Goal: Task Accomplishment & Management: Manage account settings

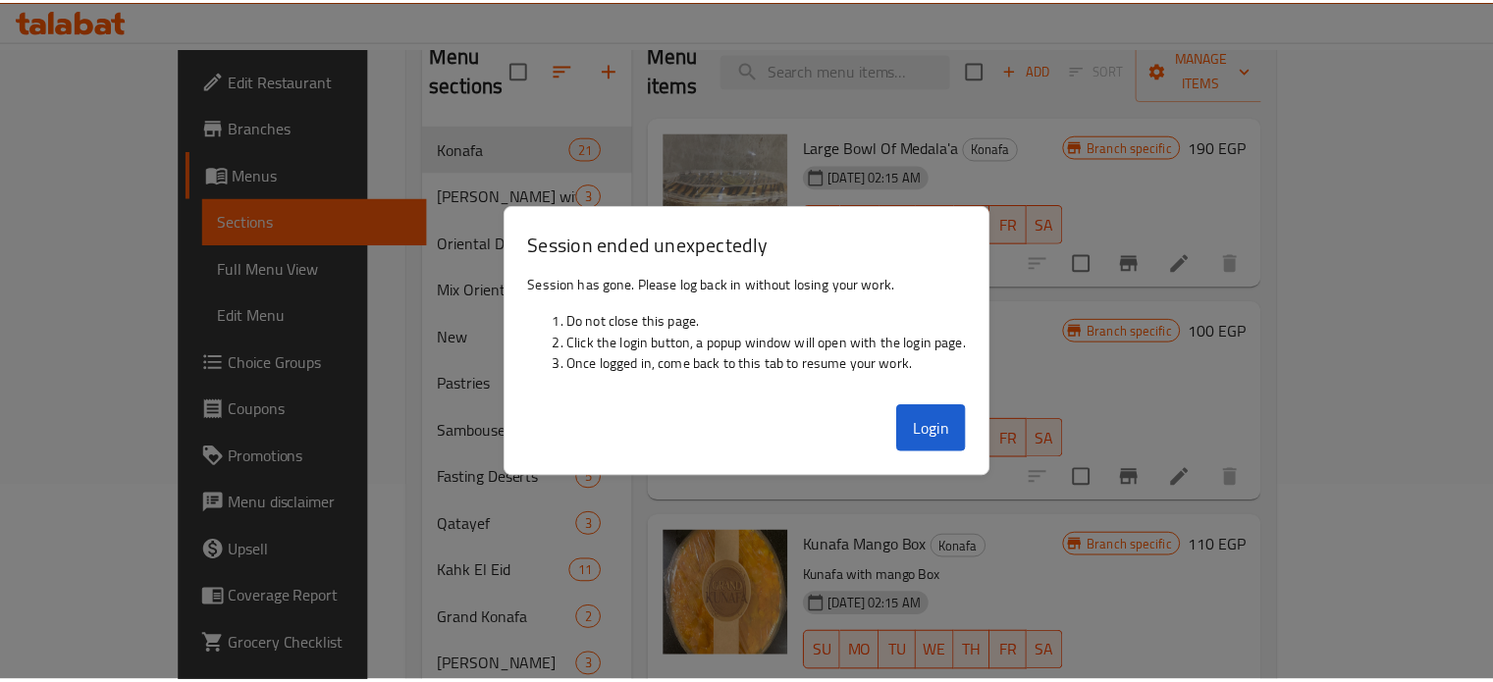
scroll to position [1178, 0]
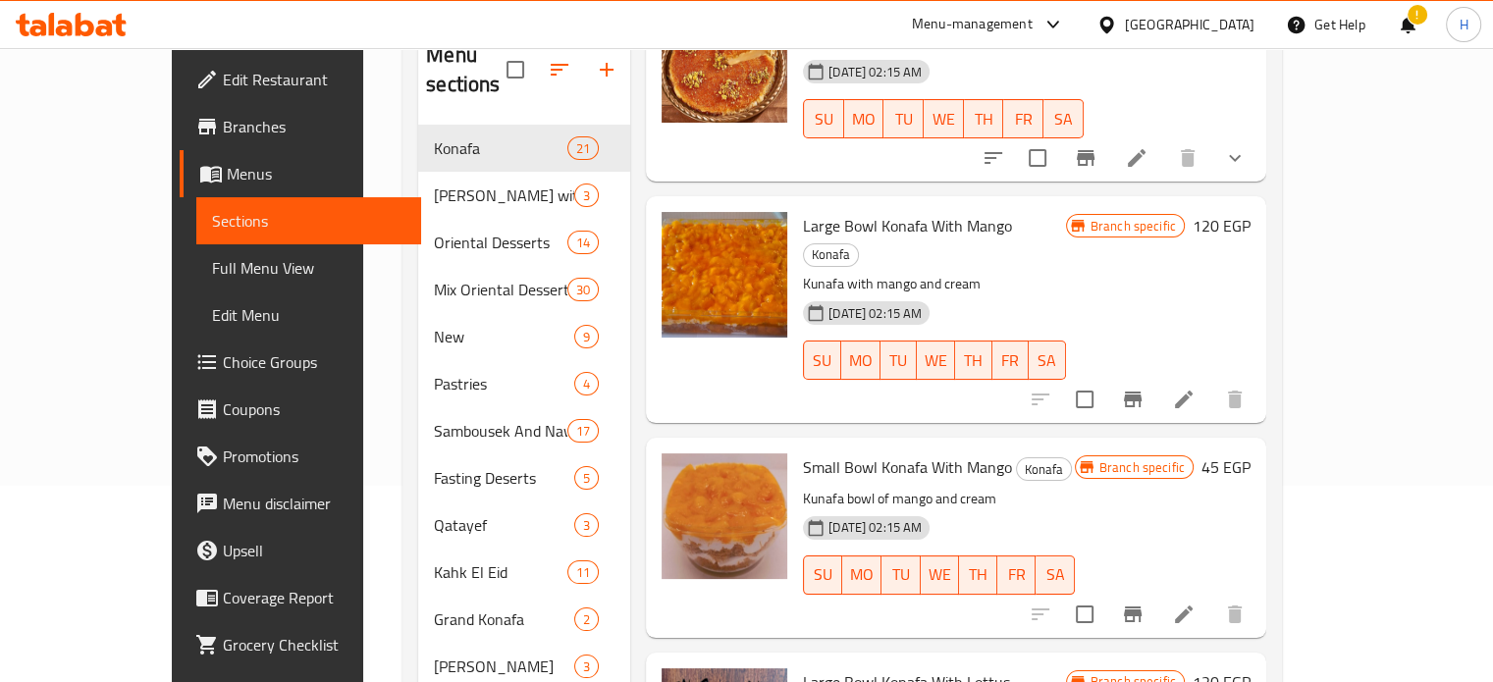
click at [71, 30] on icon at bounding box center [64, 28] width 17 height 17
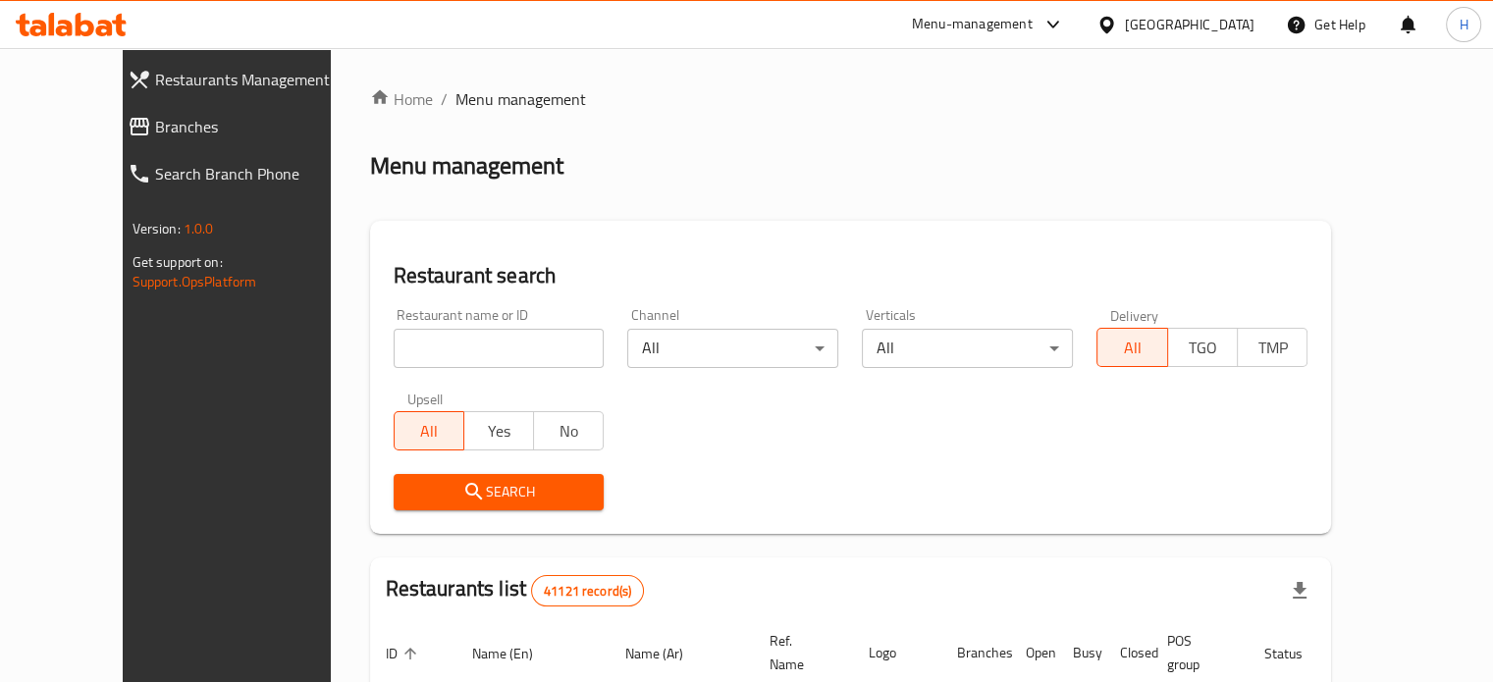
click at [435, 363] on input "search" at bounding box center [499, 348] width 211 height 39
paste input "505057"
type input "505057"
click button "Search" at bounding box center [499, 492] width 211 height 36
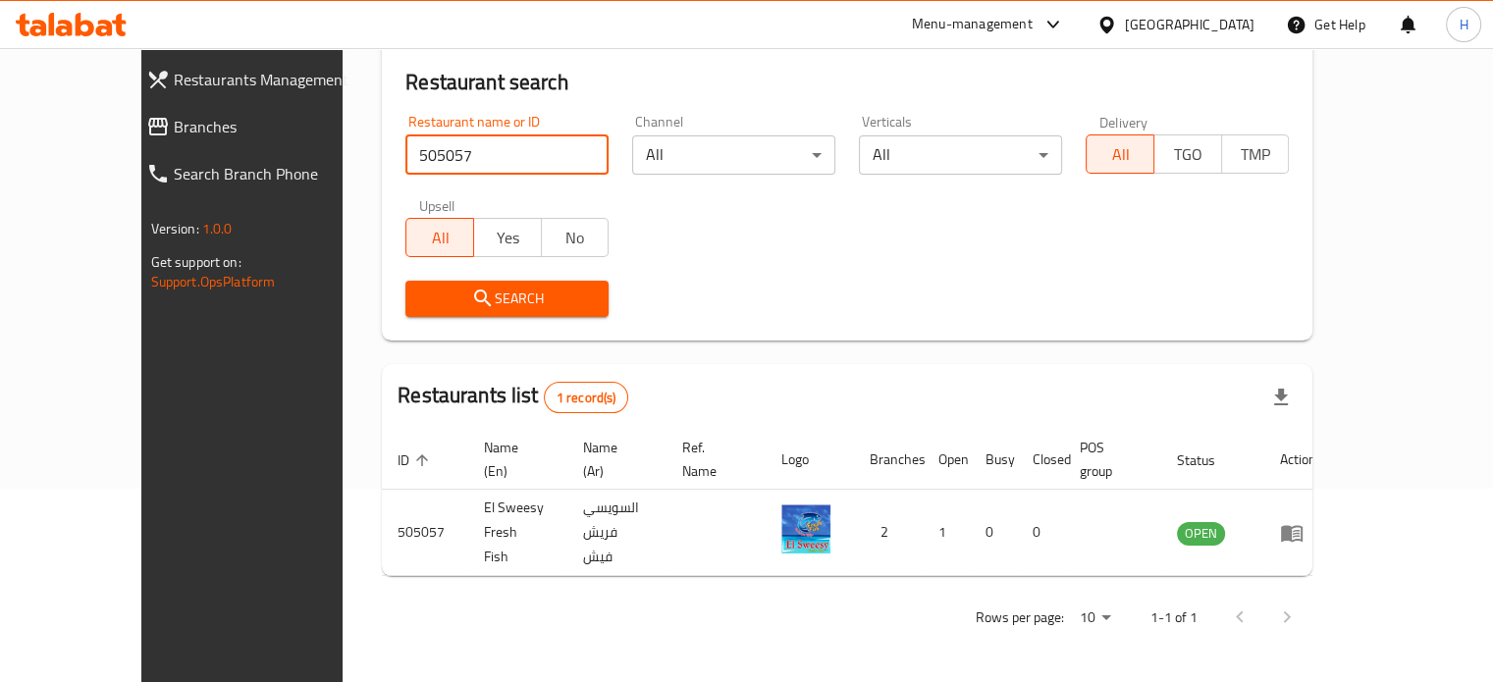
scroll to position [153, 0]
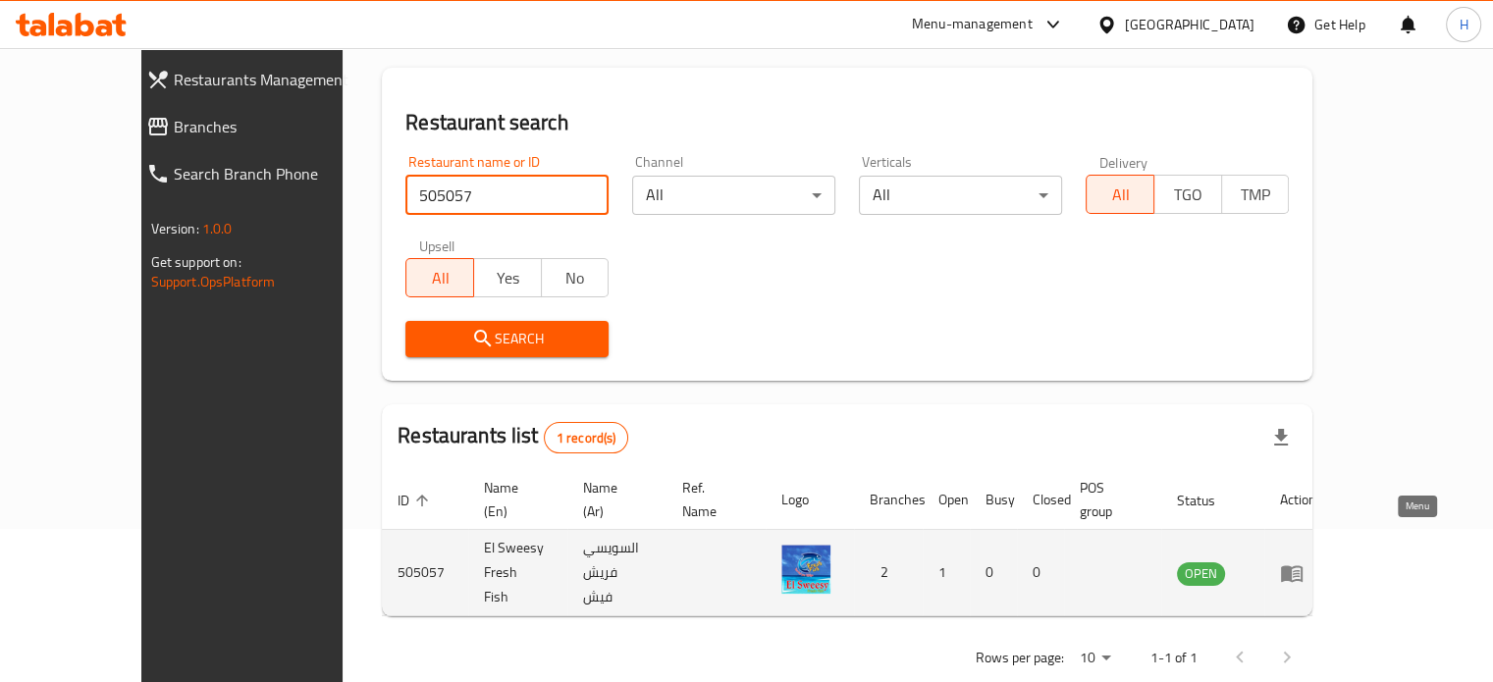
click at [1316, 561] on link "enhanced table" at bounding box center [1298, 573] width 36 height 24
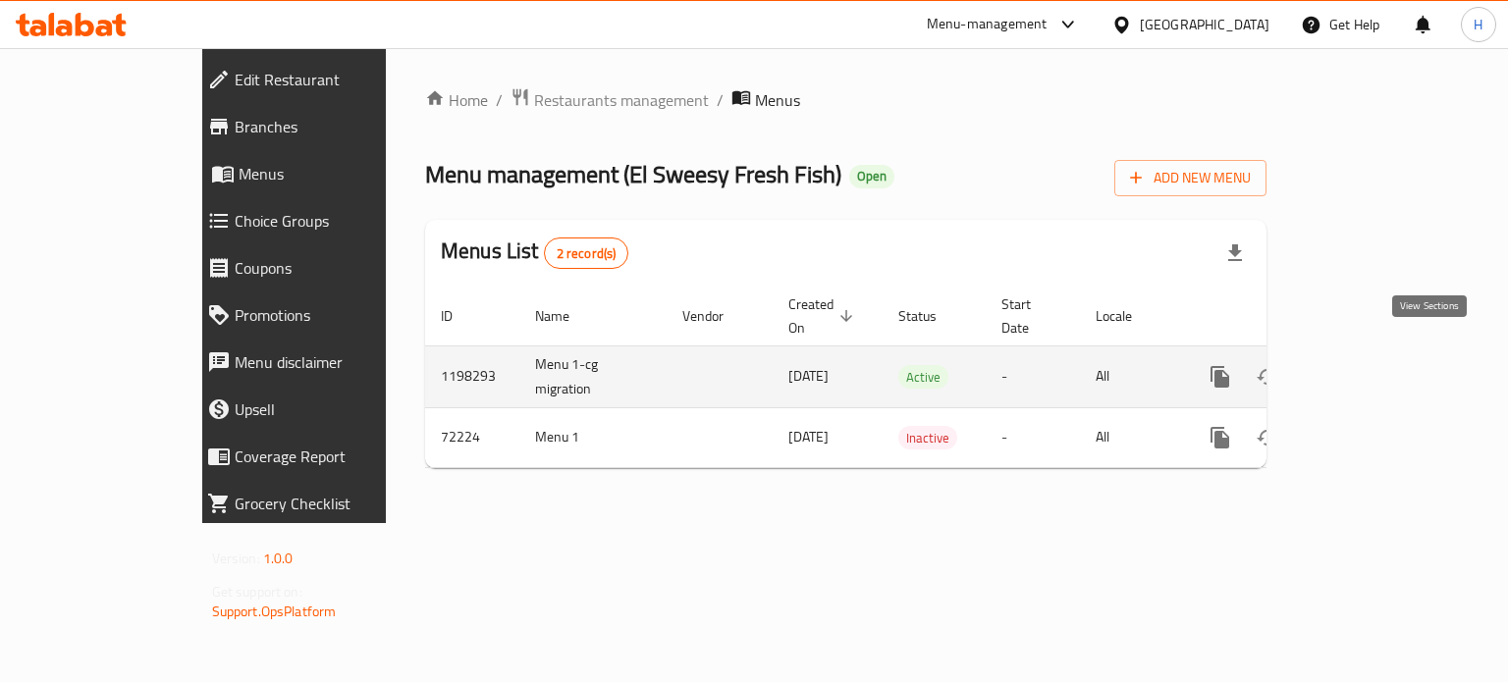
click at [1385, 357] on link "enhanced table" at bounding box center [1361, 376] width 47 height 47
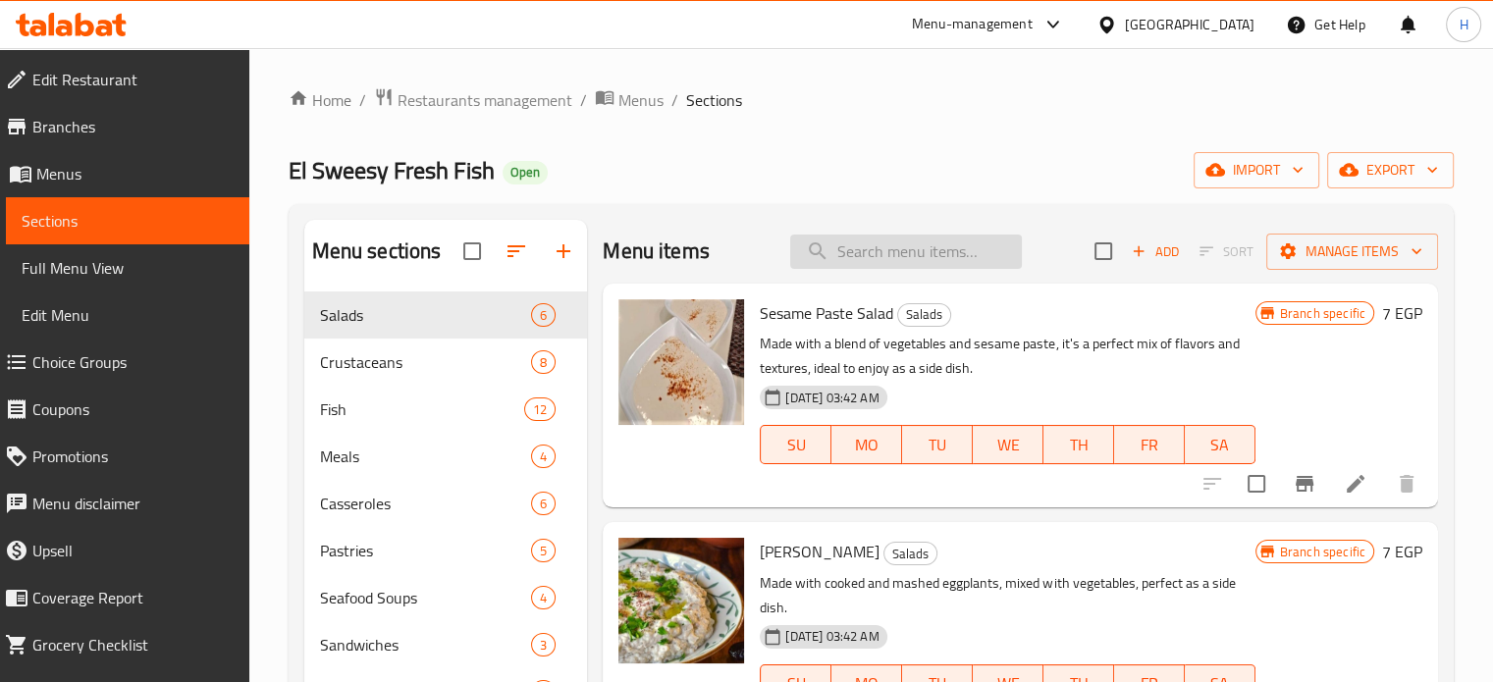
click at [821, 256] on input "search" at bounding box center [906, 252] width 232 height 34
paste input "جمبري قشر كبير"
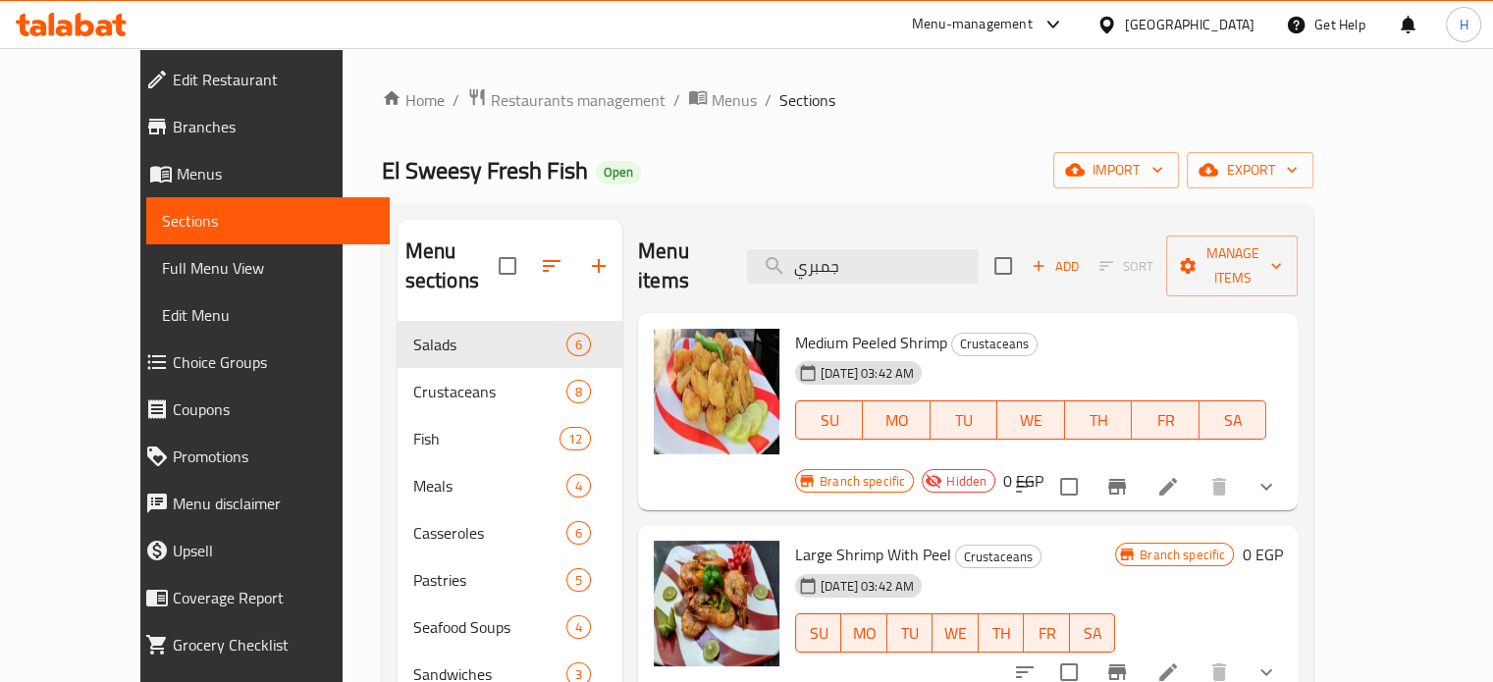
type input "جمبري"
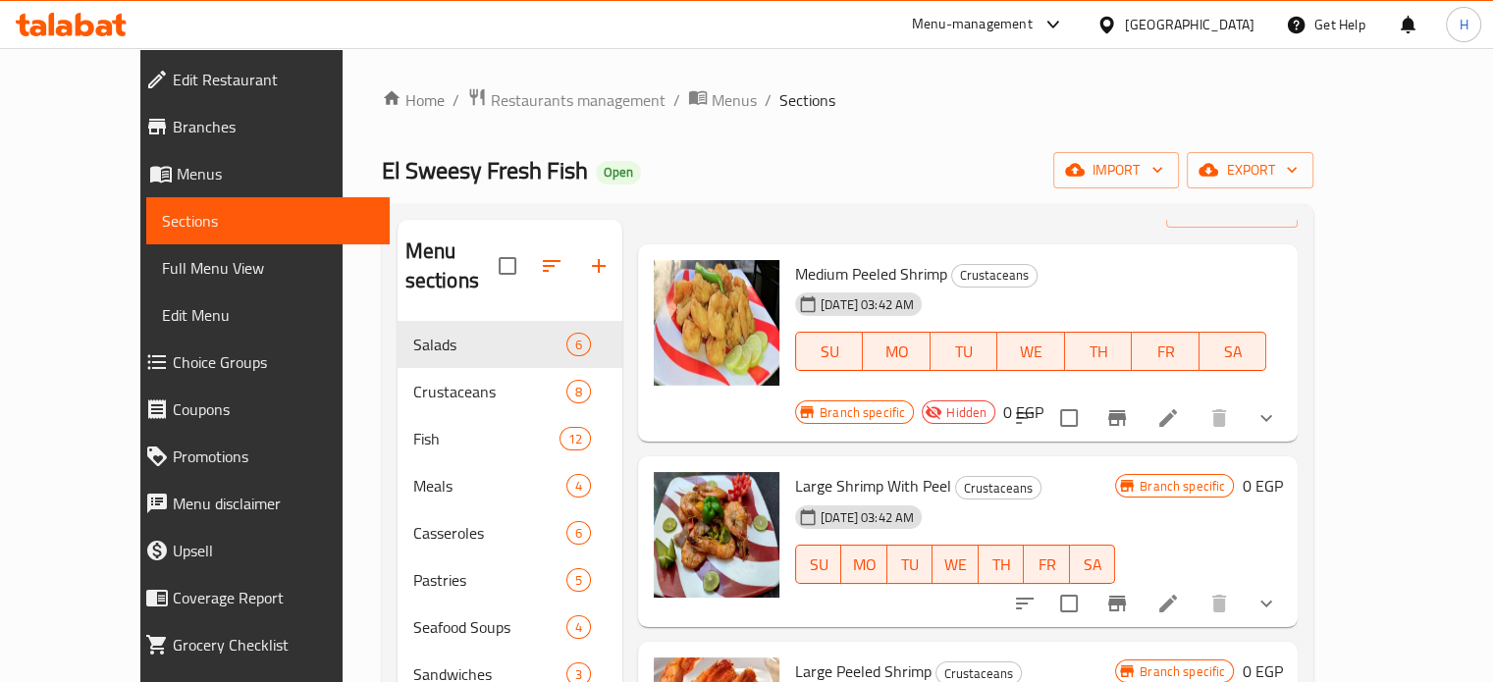
scroll to position [98, 0]
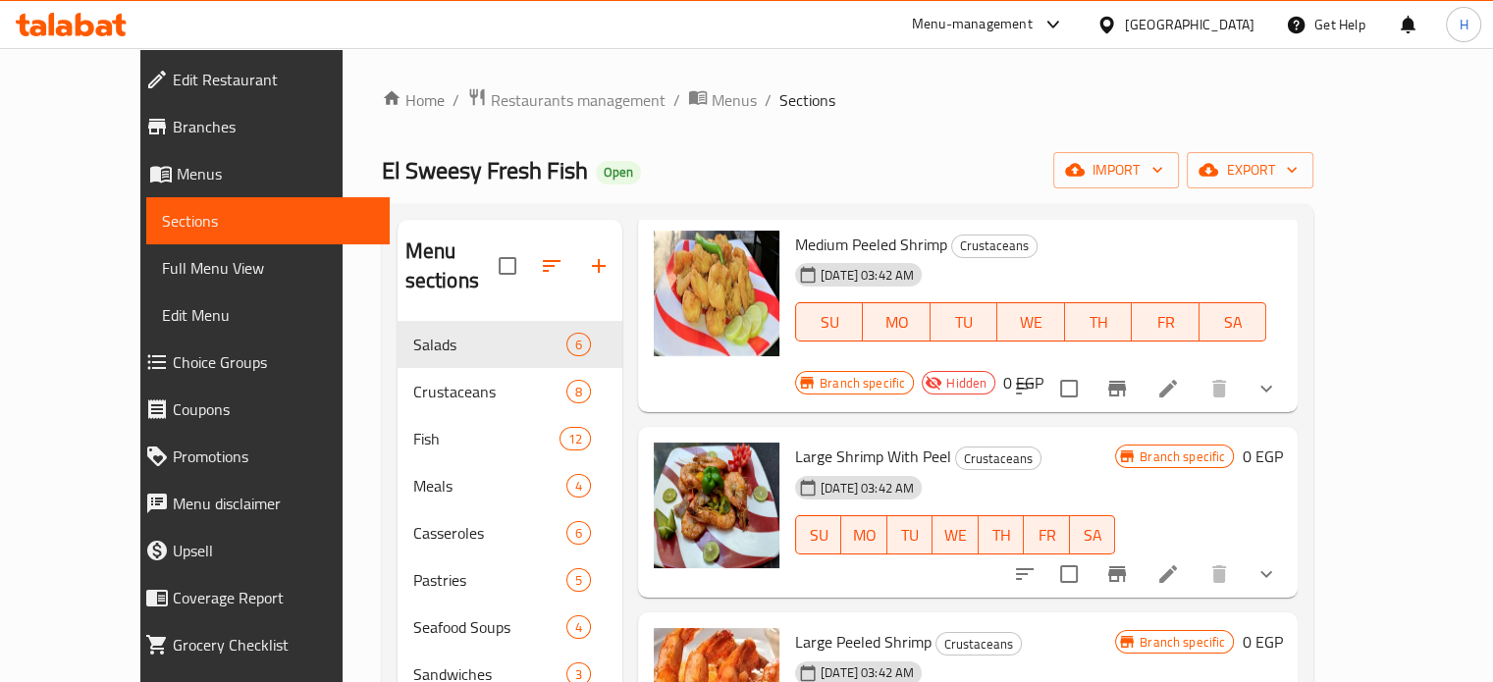
click at [1290, 551] on button "show more" at bounding box center [1266, 574] width 47 height 47
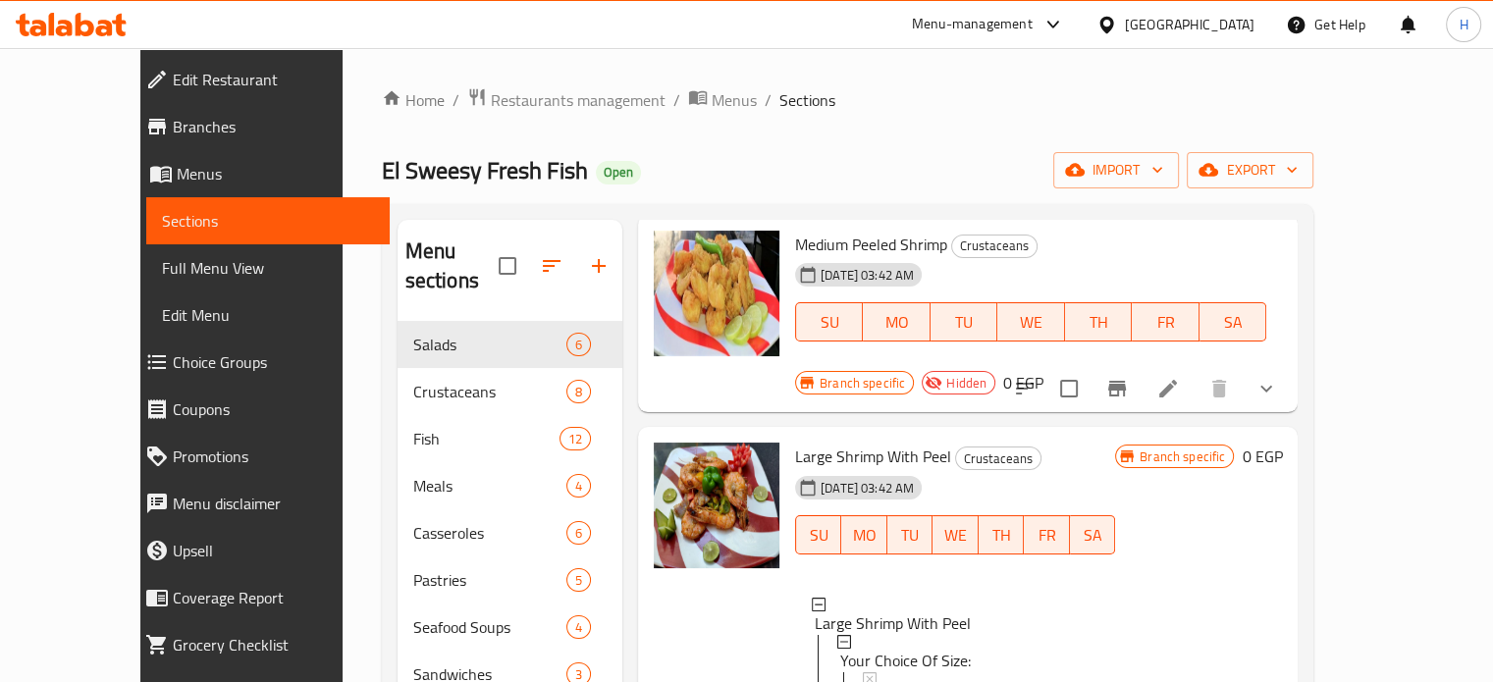
scroll to position [196, 0]
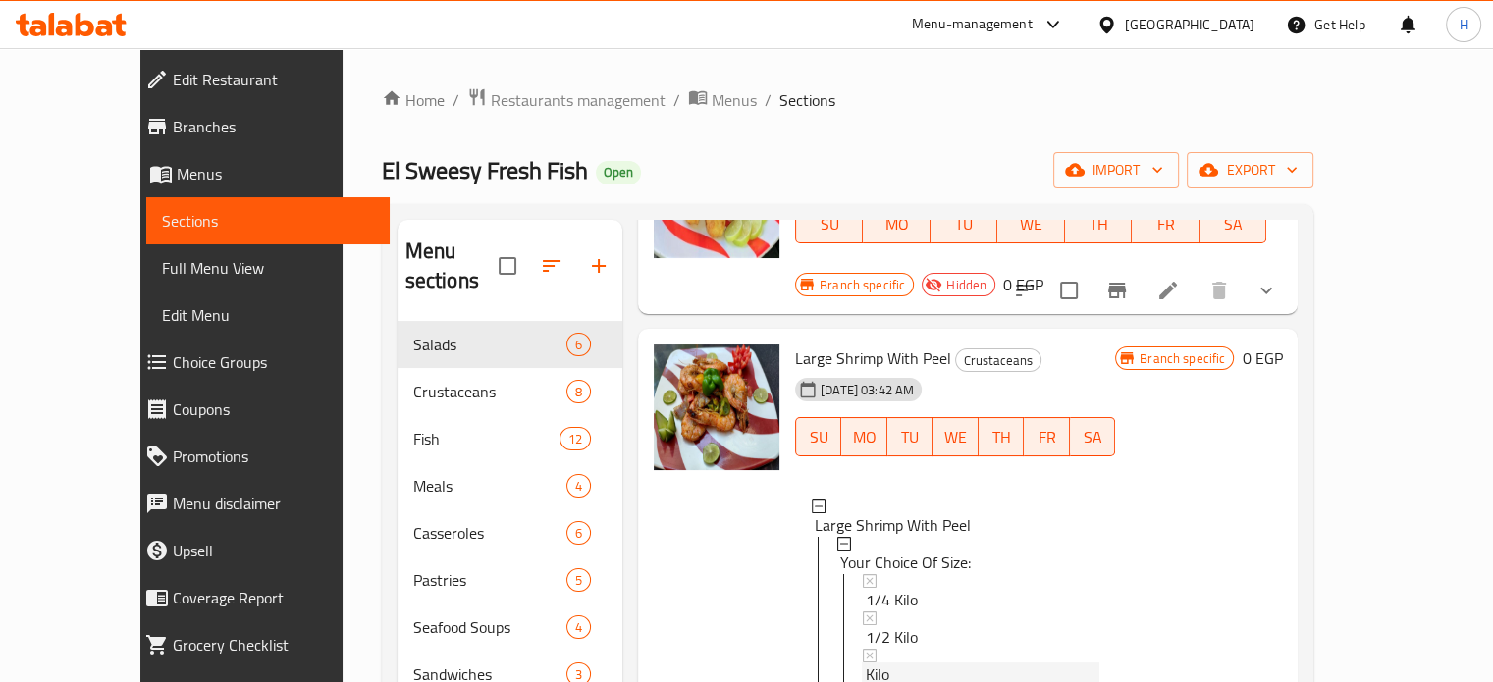
click at [866, 663] on span "Kilo" at bounding box center [878, 675] width 24 height 24
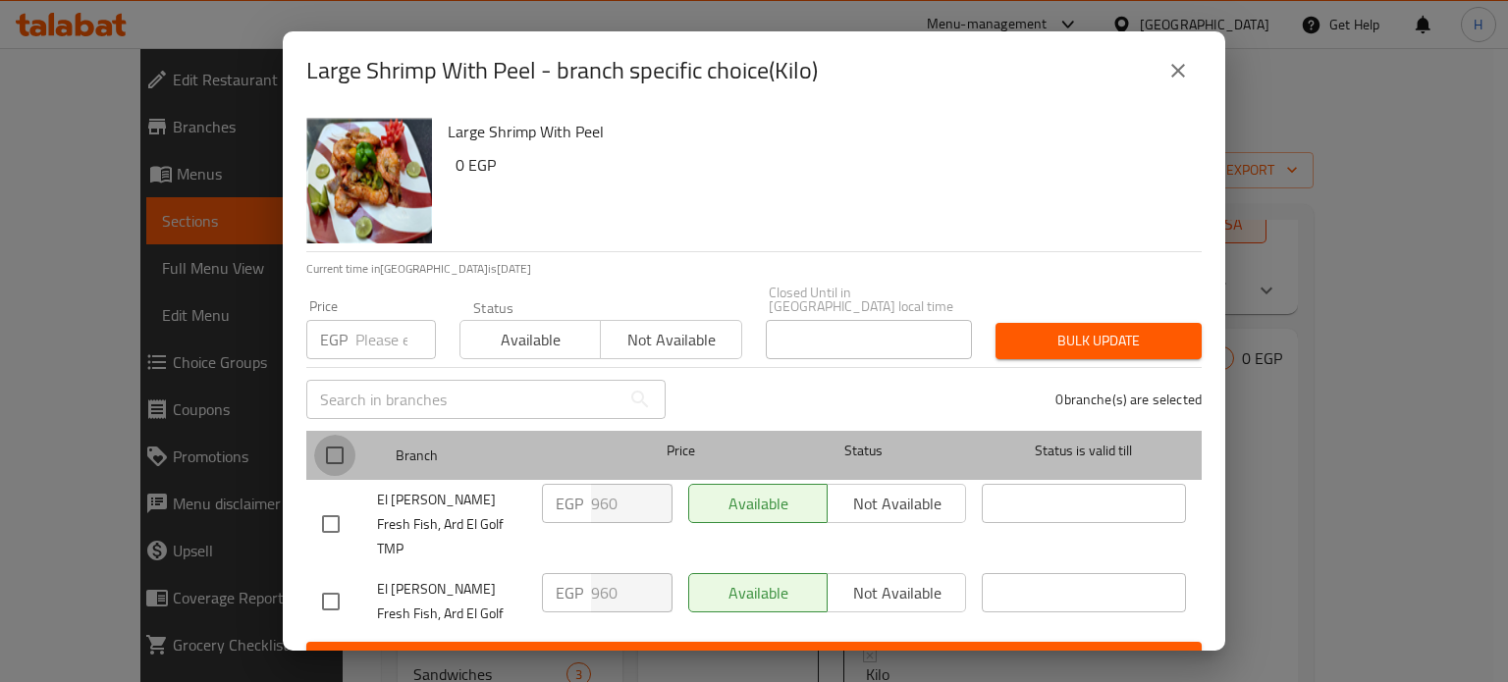
click at [330, 443] on input "checkbox" at bounding box center [334, 455] width 41 height 41
checkbox input "true"
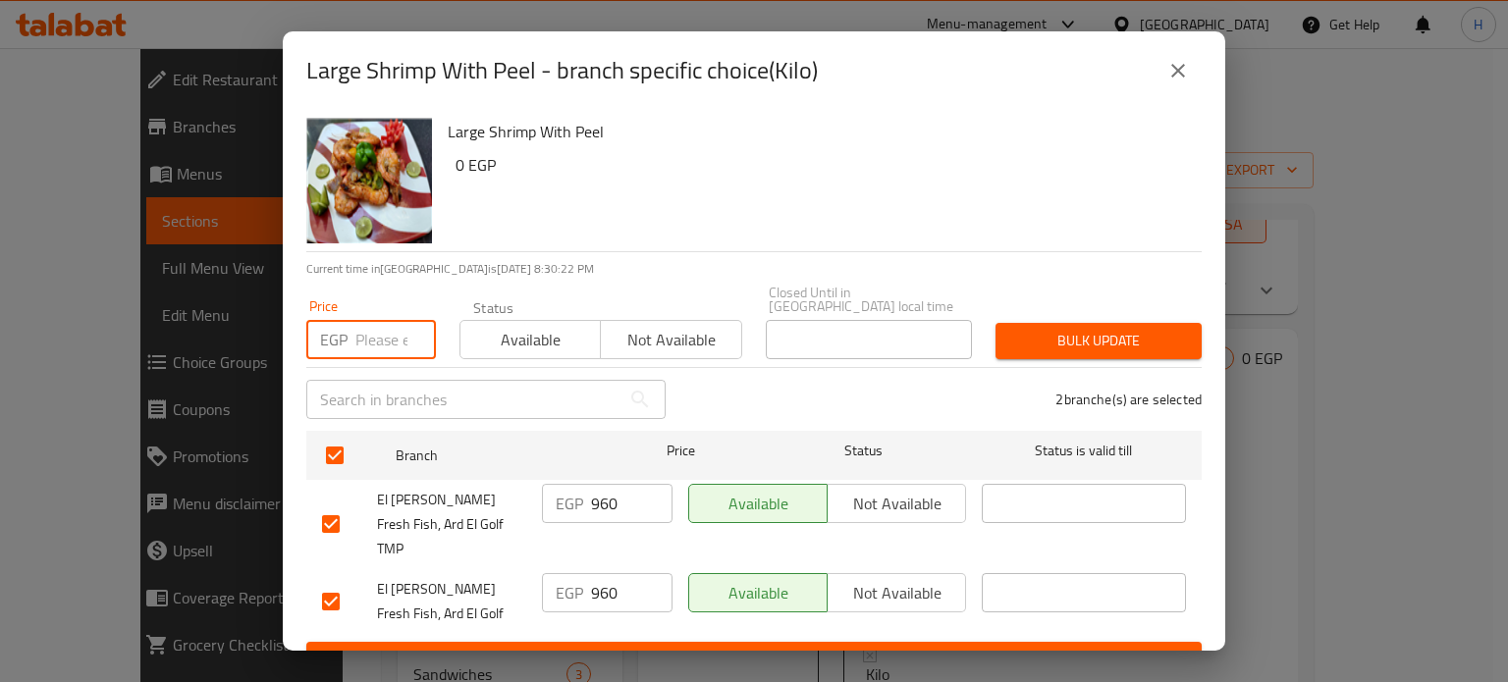
click at [361, 336] on input "number" at bounding box center [395, 339] width 80 height 39
type input "1200"
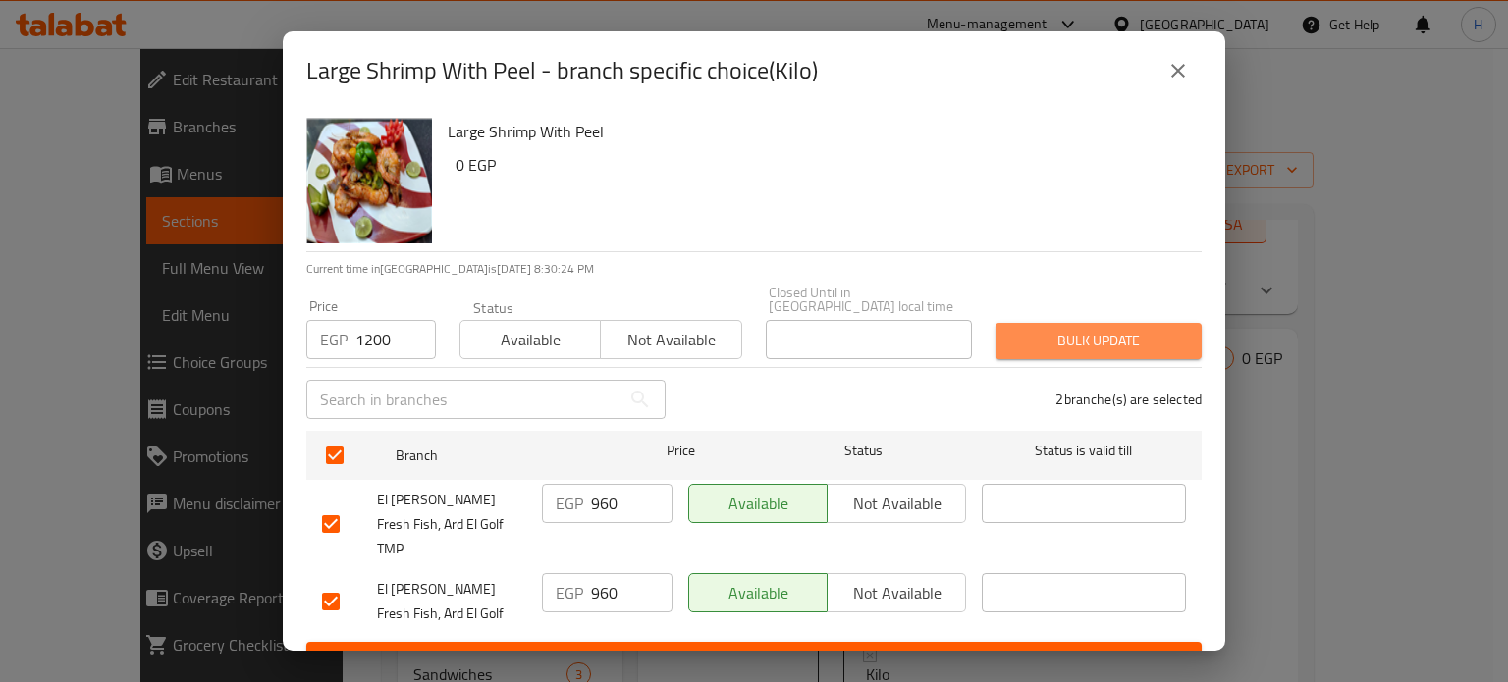
click at [1078, 329] on span "Bulk update" at bounding box center [1098, 341] width 175 height 25
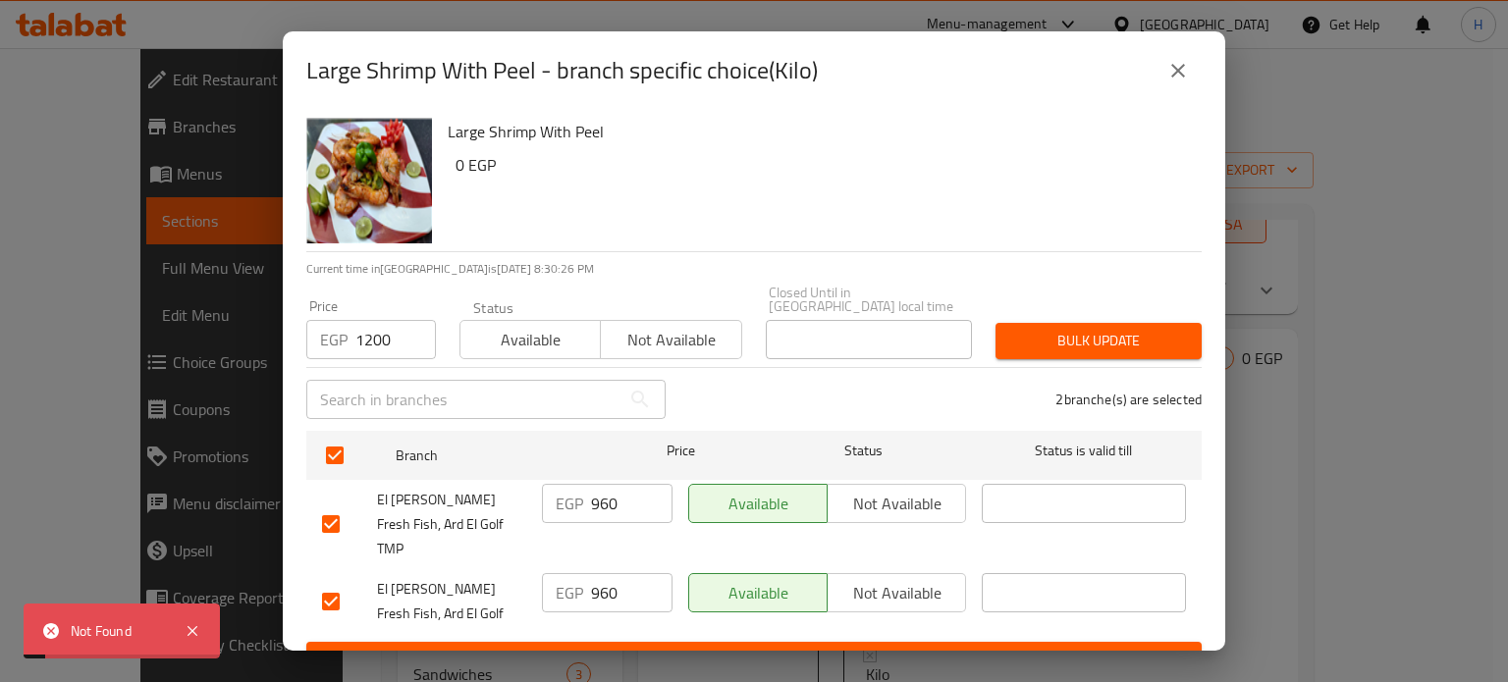
click at [1177, 74] on icon "close" at bounding box center [1178, 71] width 14 height 14
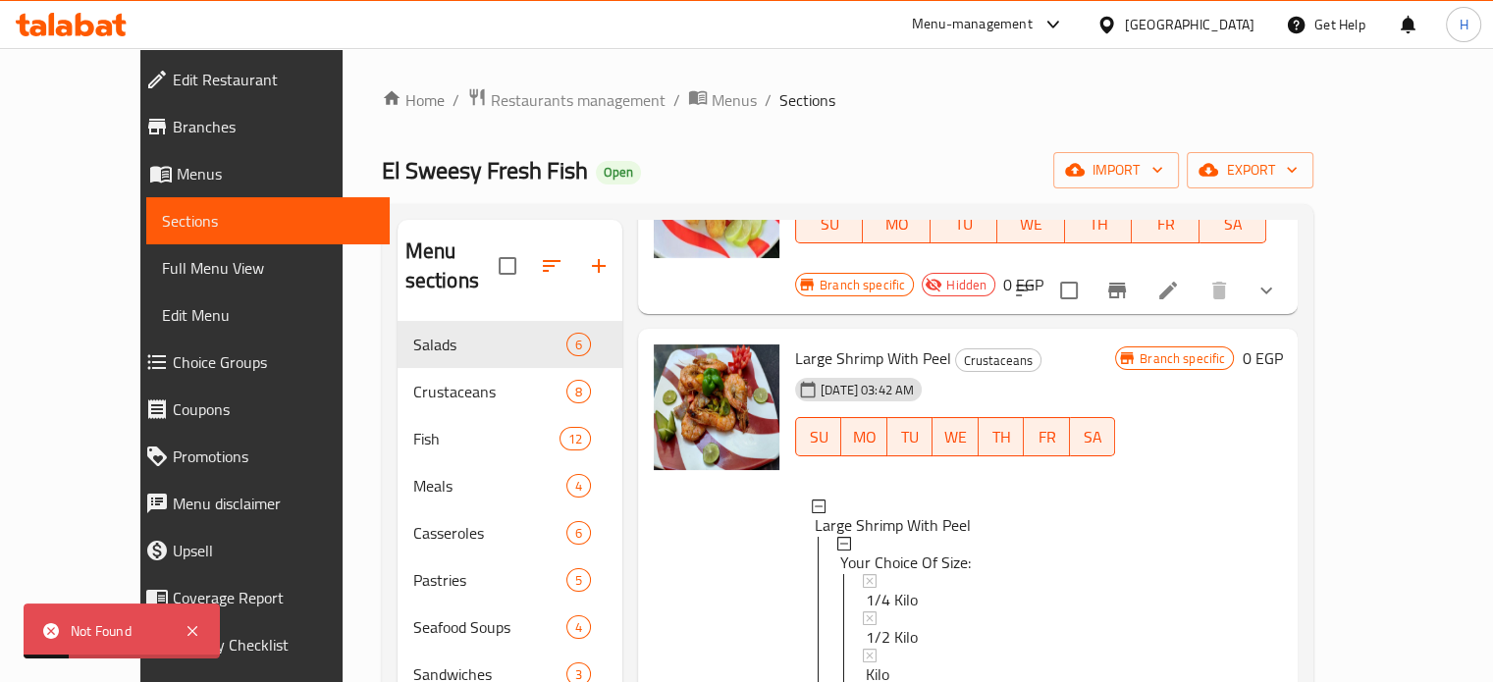
click at [866, 663] on span "Kilo" at bounding box center [878, 675] width 24 height 24
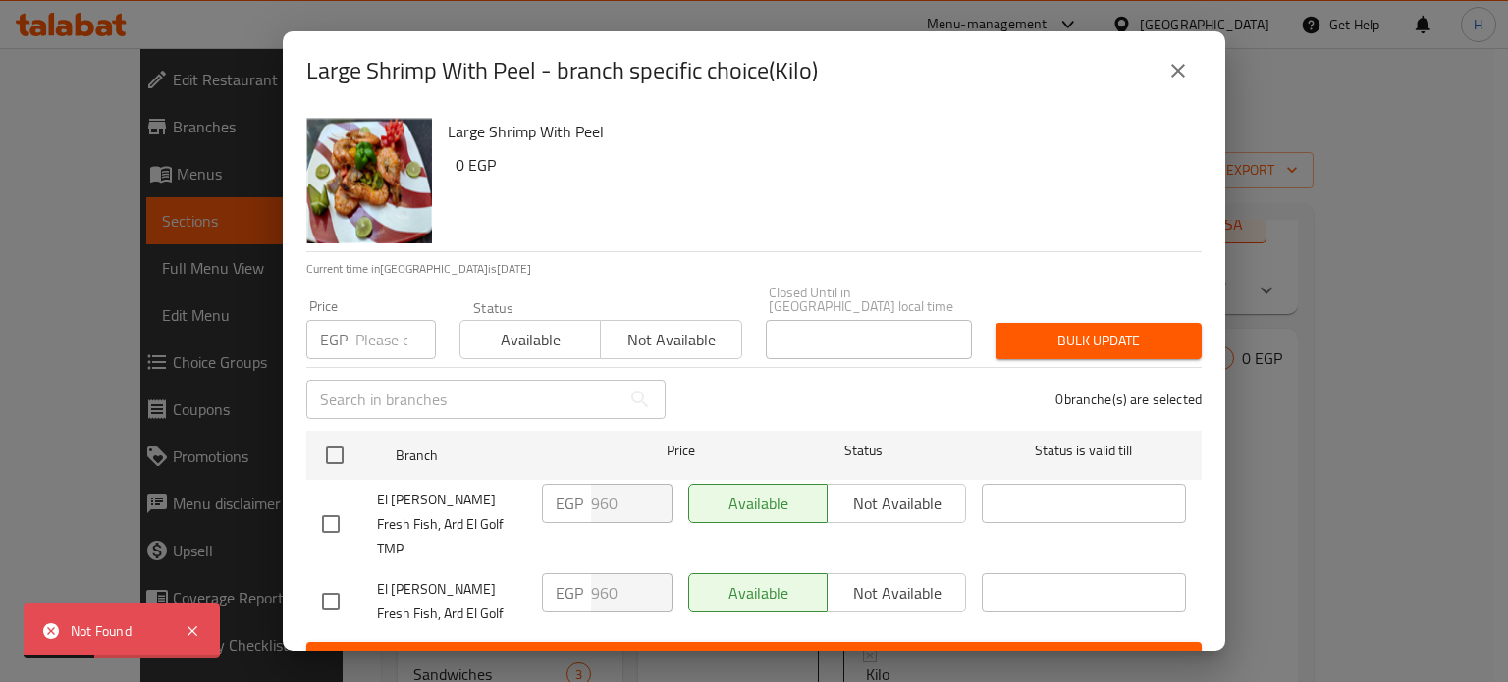
click at [1162, 86] on button "close" at bounding box center [1177, 70] width 47 height 47
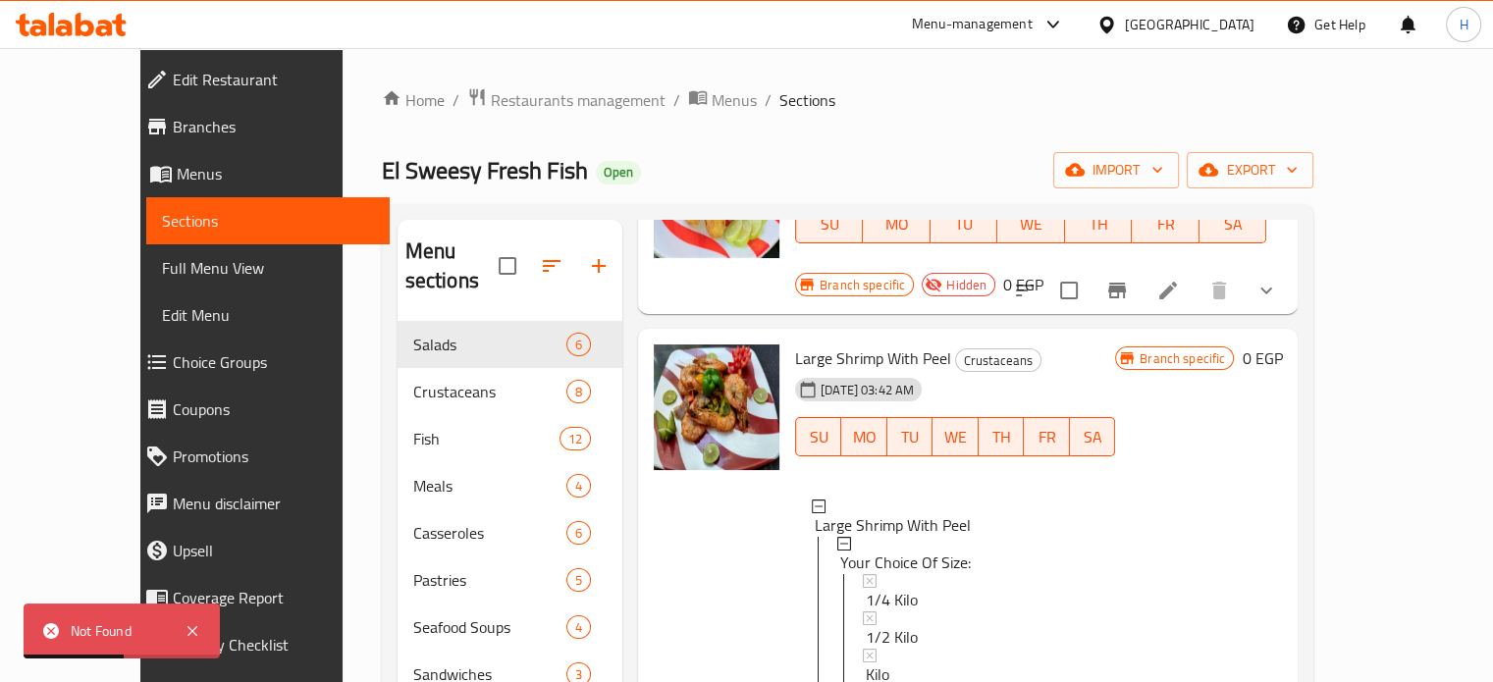
click at [849, 344] on span "Large Shrimp With Peel" at bounding box center [873, 358] width 156 height 29
copy h6 "Large Shrimp With Peel"
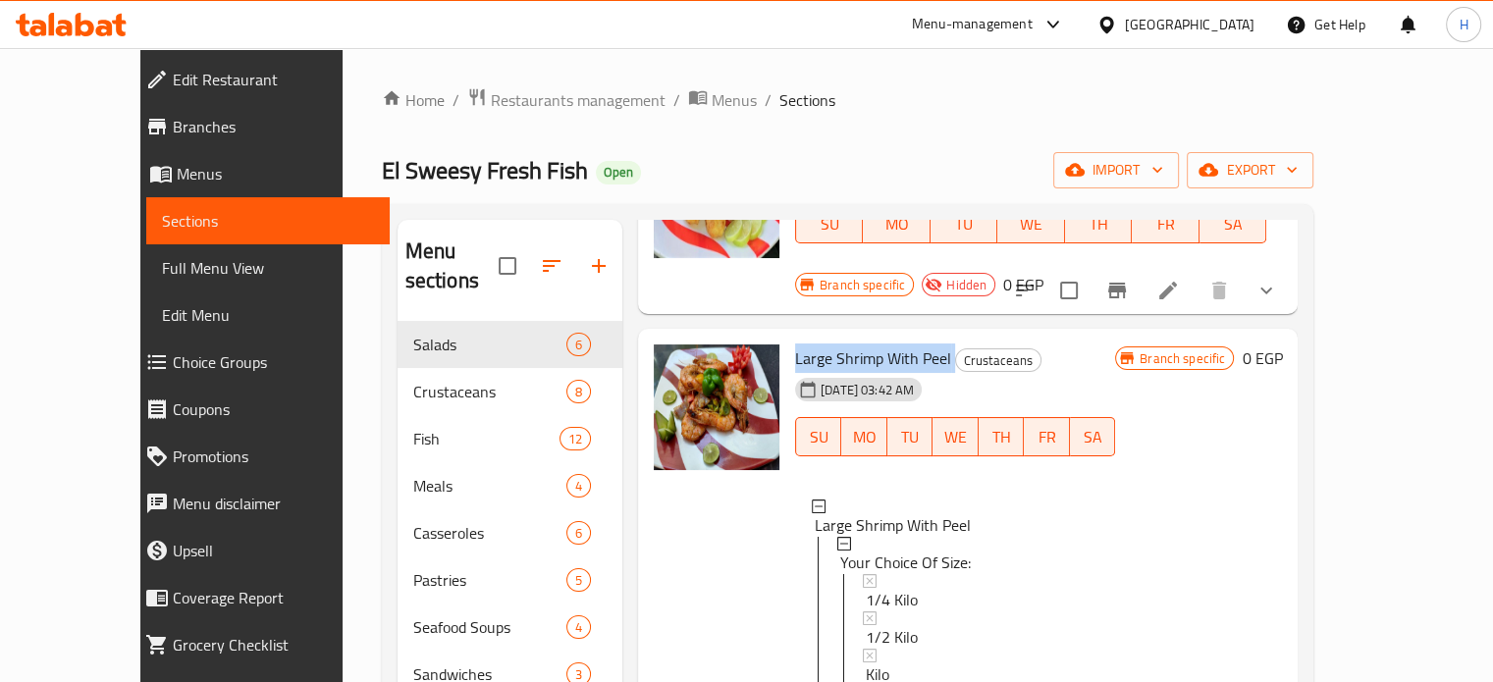
copy h6 "Large Shrimp With Peel"
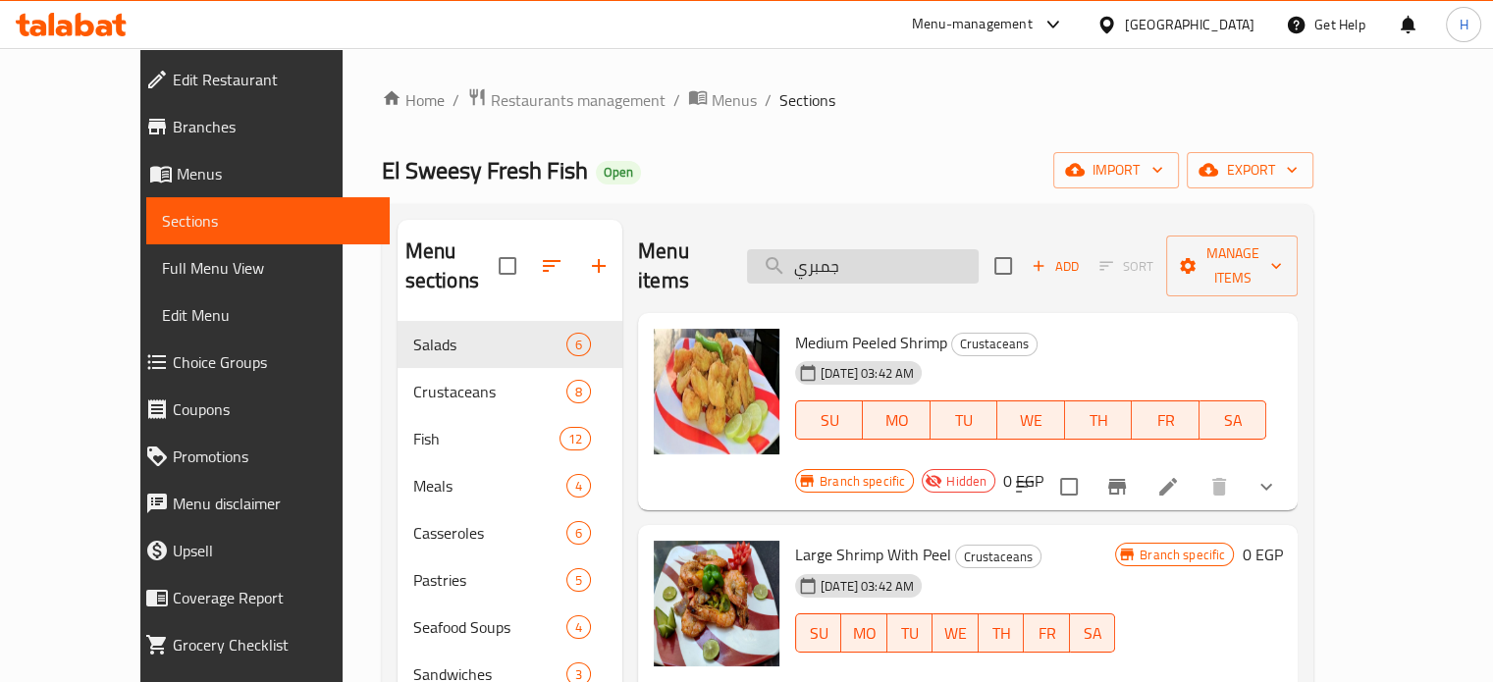
drag, startPoint x: 932, startPoint y: 263, endPoint x: 806, endPoint y: 252, distance: 127.1
click at [806, 252] on input "جمبري" at bounding box center [863, 266] width 232 height 34
paste input "لحم كبير"
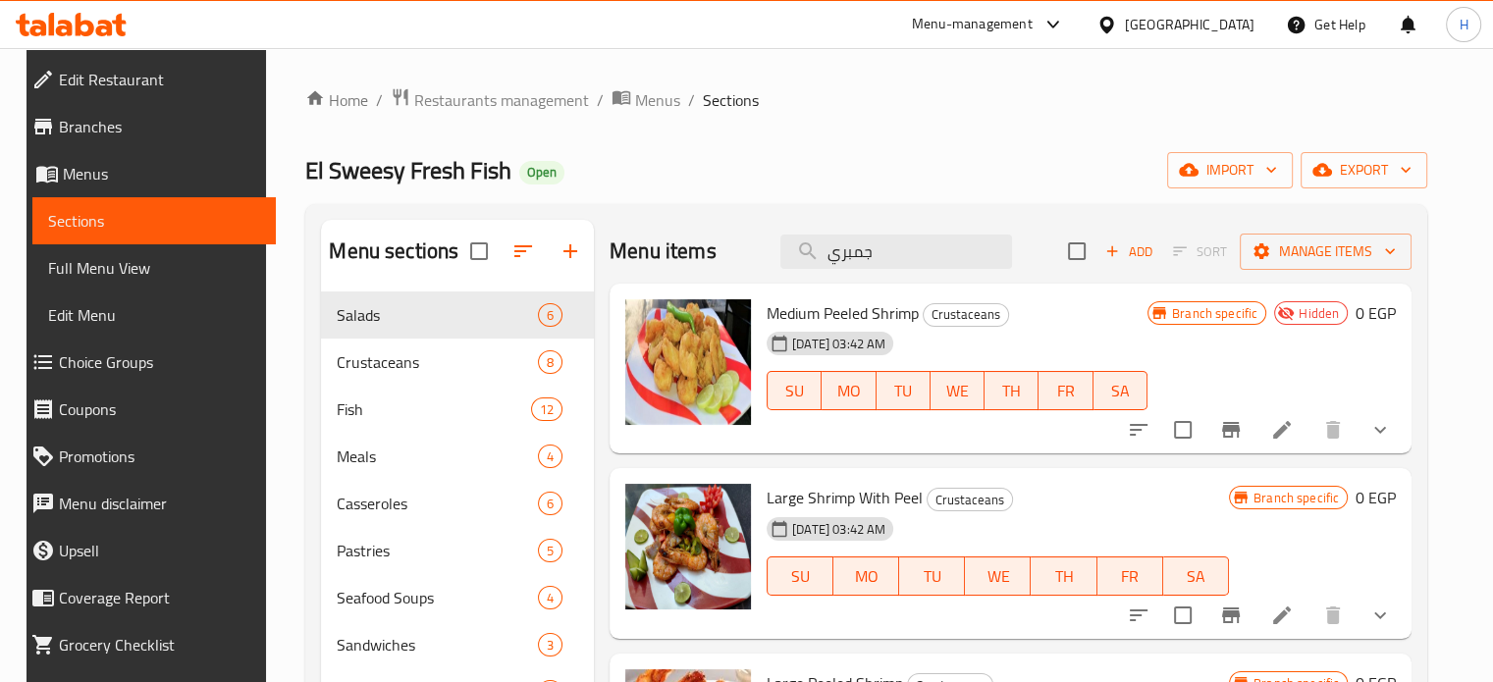
drag, startPoint x: 892, startPoint y: 257, endPoint x: 762, endPoint y: 257, distance: 130.5
click at [762, 257] on div "Menu items جمبري Add Sort Manage items" at bounding box center [1011, 252] width 802 height 64
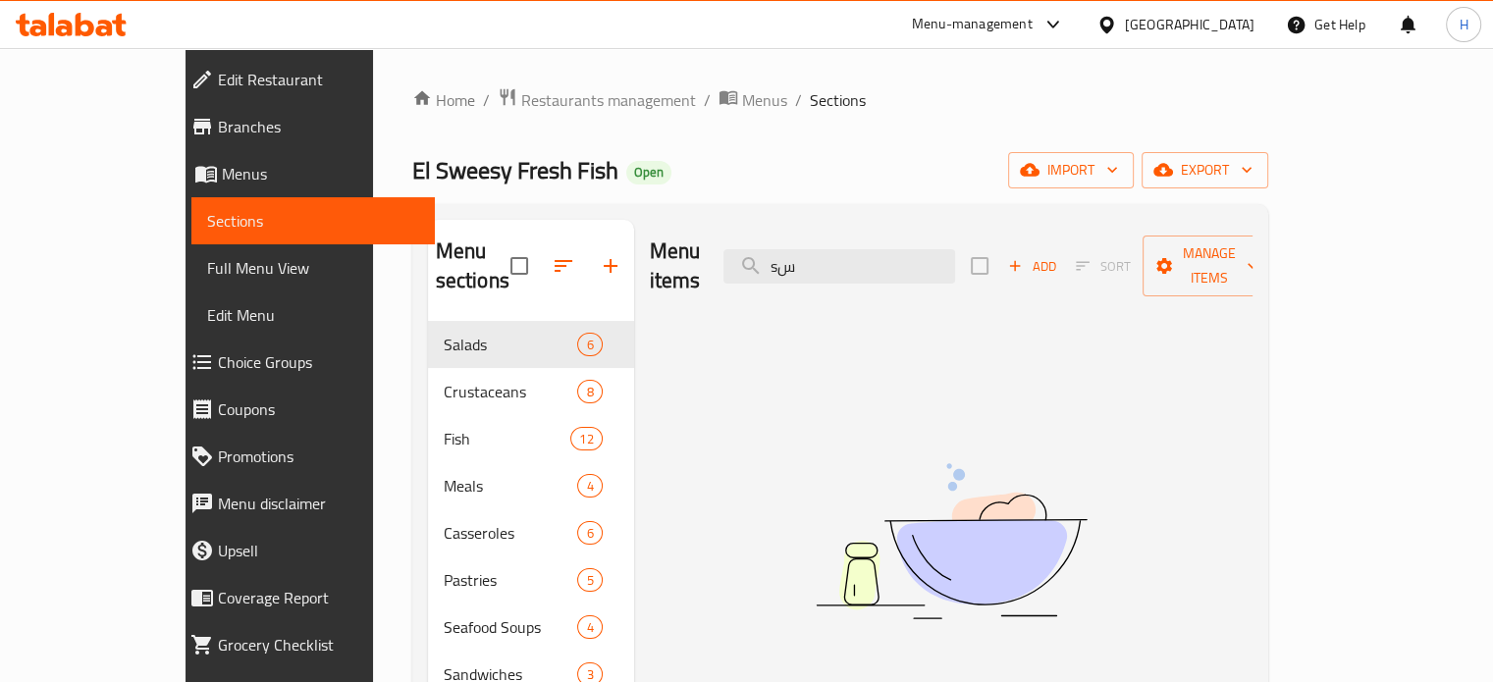
type input "s"
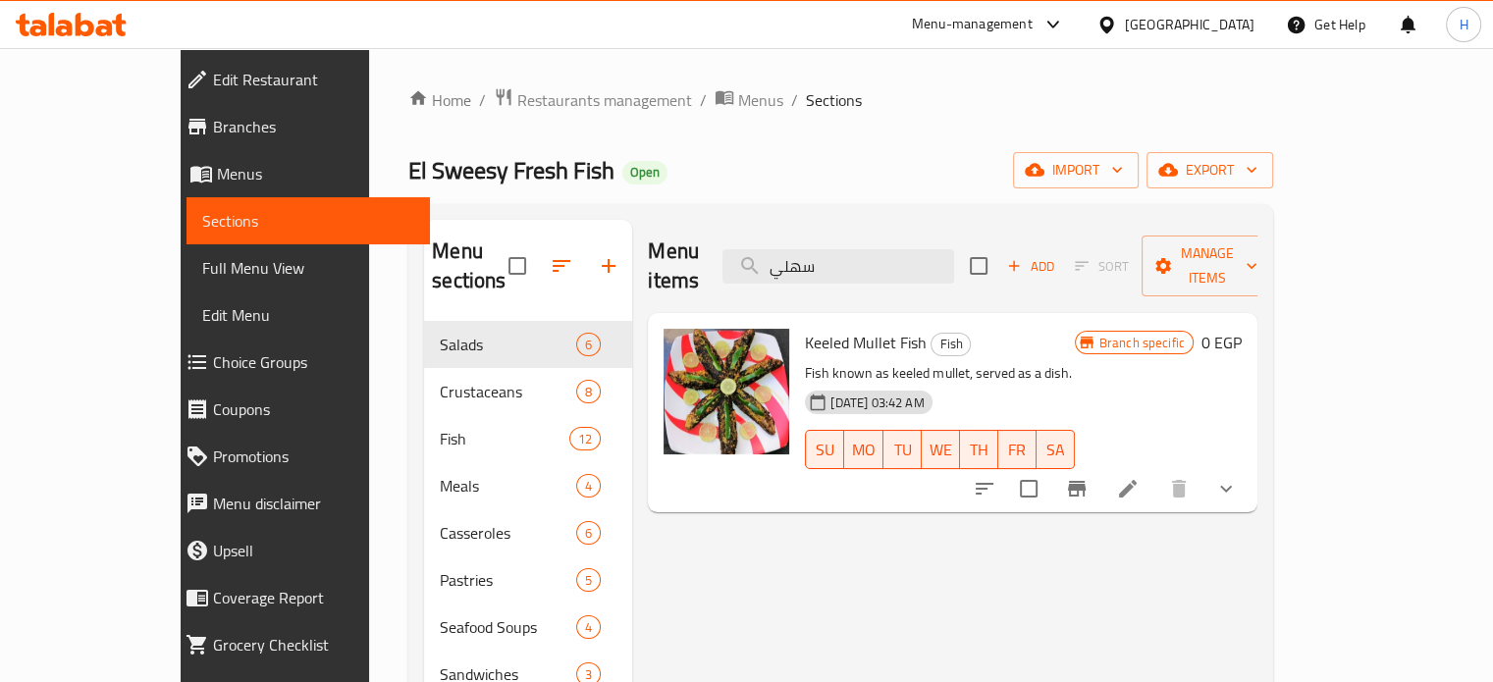
type input "سهلي"
click at [811, 328] on span "Keeled Mullet Fish" at bounding box center [866, 342] width 122 height 29
copy h6 "Keeled Mullet Fish"
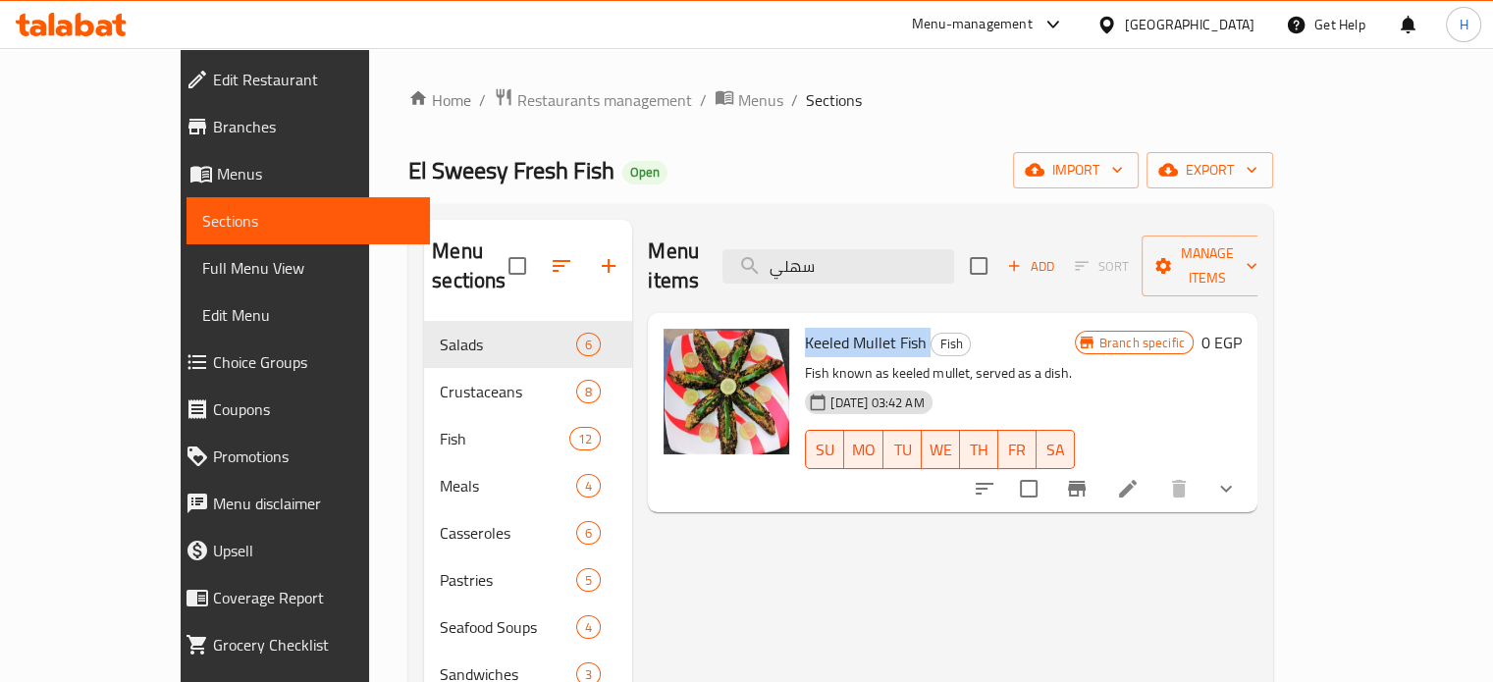
click at [1238, 477] on icon "show more" at bounding box center [1226, 489] width 24 height 24
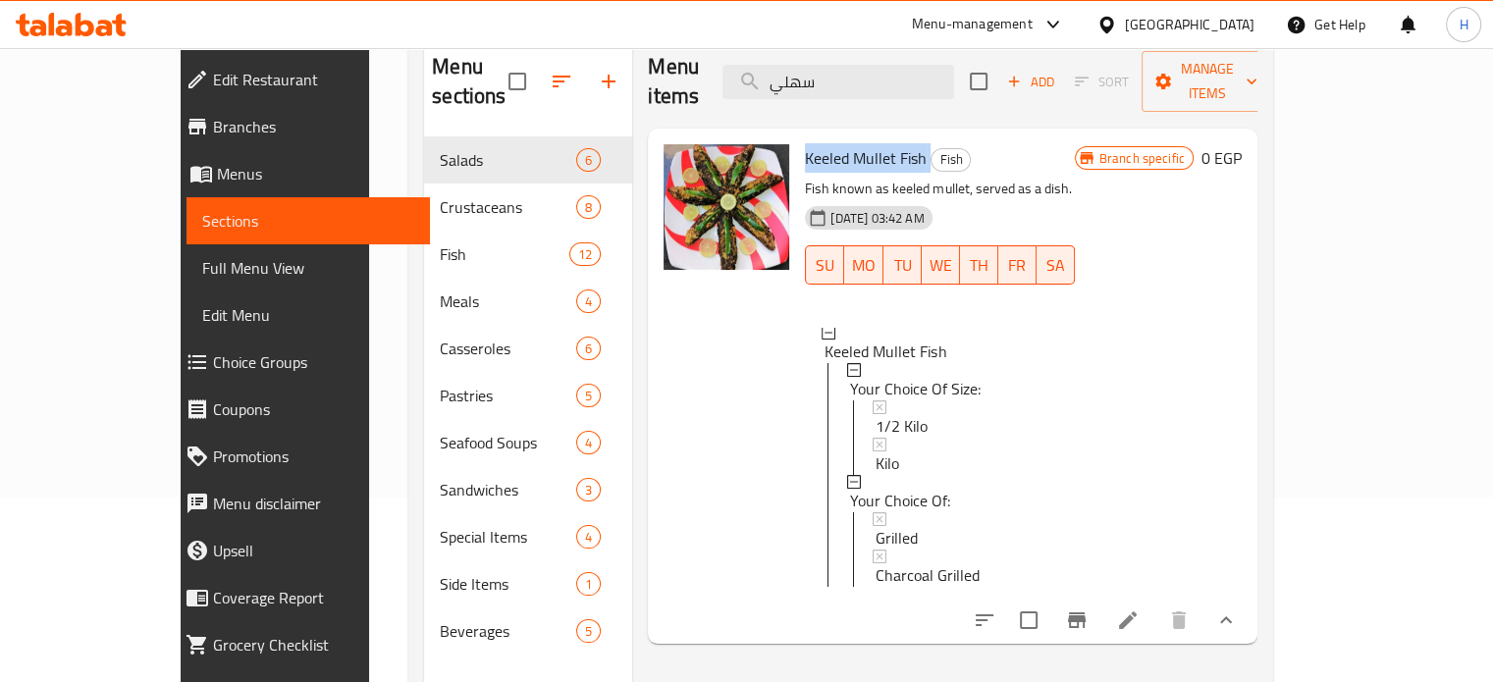
scroll to position [196, 0]
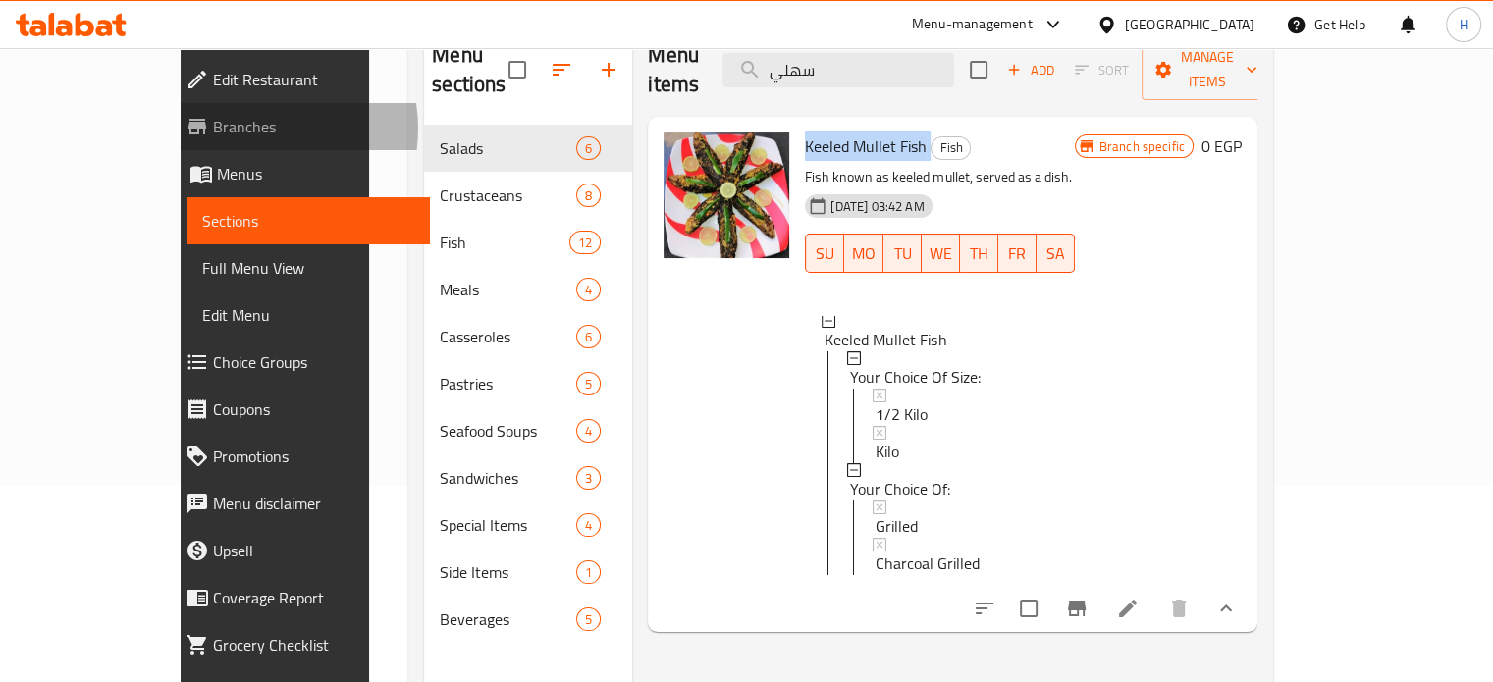
click at [213, 129] on span "Branches" at bounding box center [313, 127] width 201 height 24
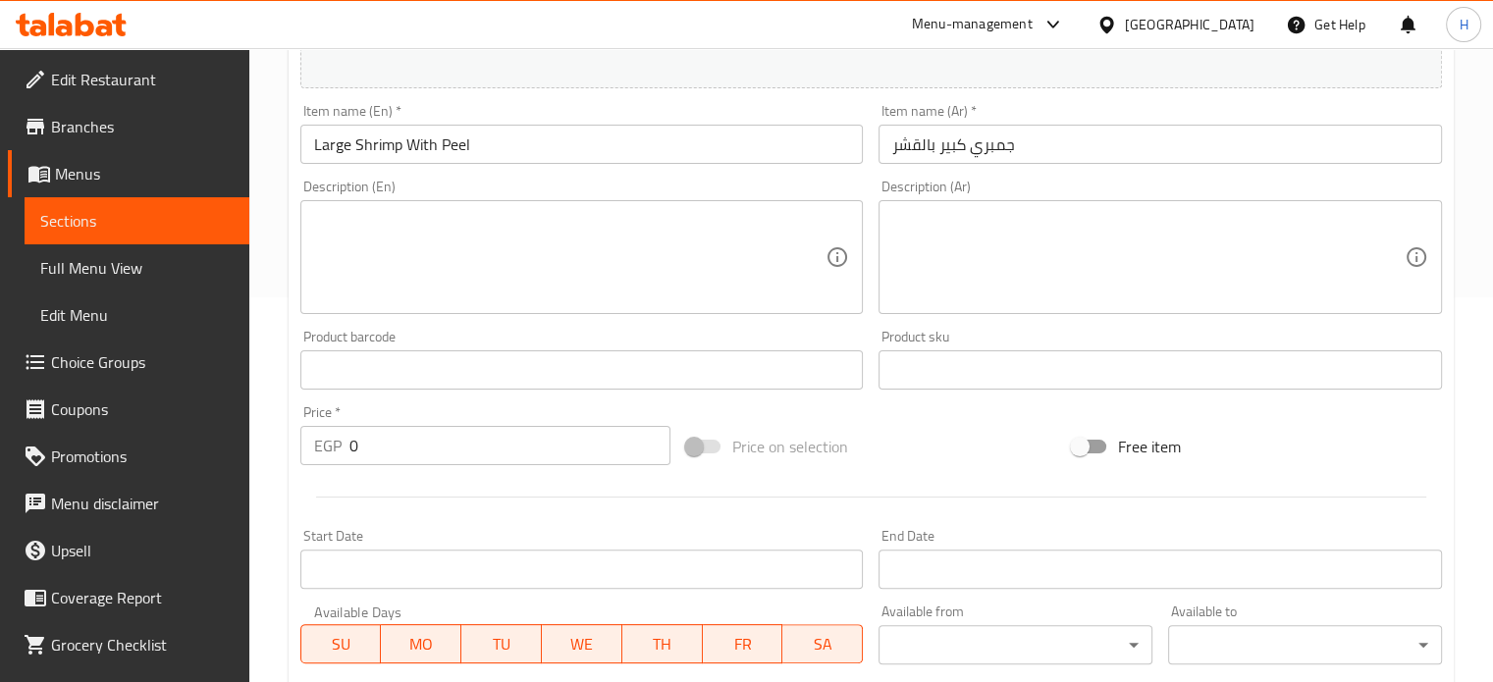
scroll to position [393, 0]
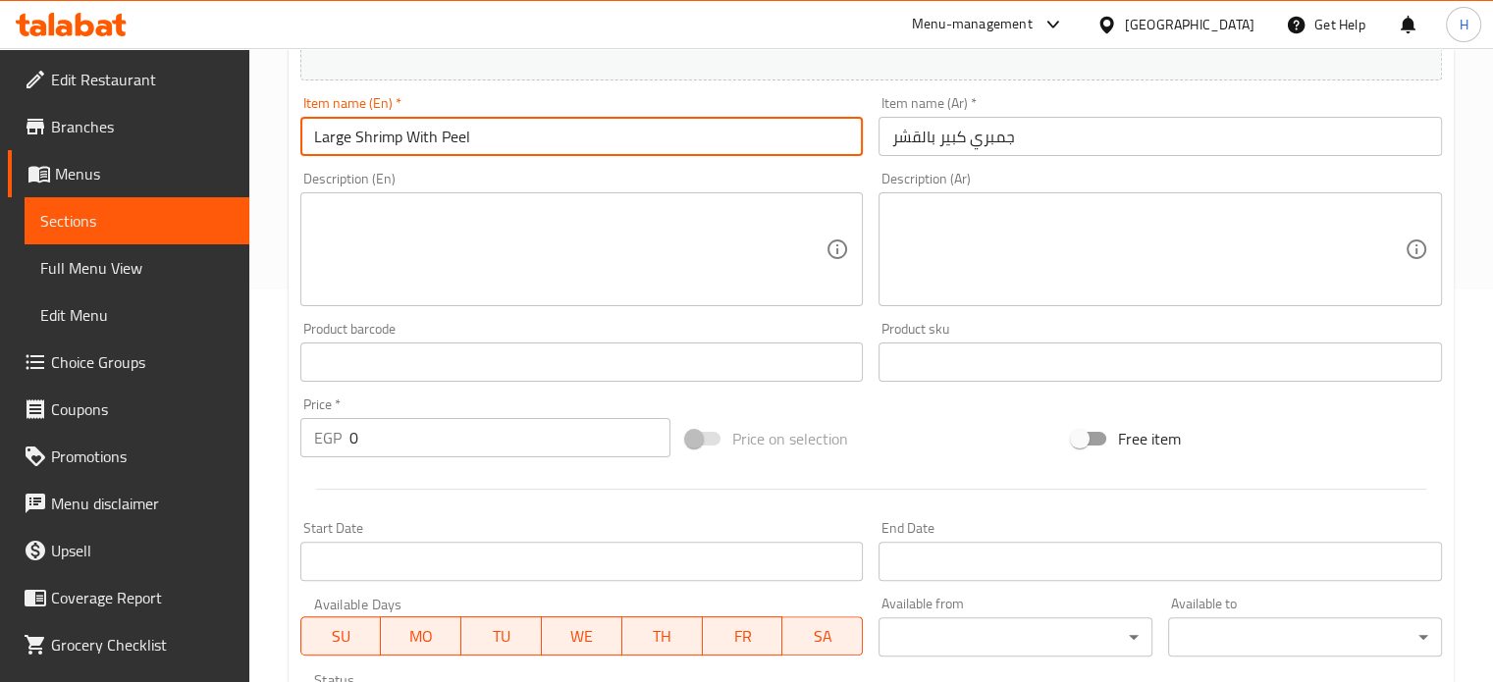
drag, startPoint x: 508, startPoint y: 132, endPoint x: 275, endPoint y: 140, distance: 233.8
click at [275, 140] on div "Home / Restaurants management / Menus / Sections / item / update Crustaceans se…" at bounding box center [871, 395] width 1244 height 1480
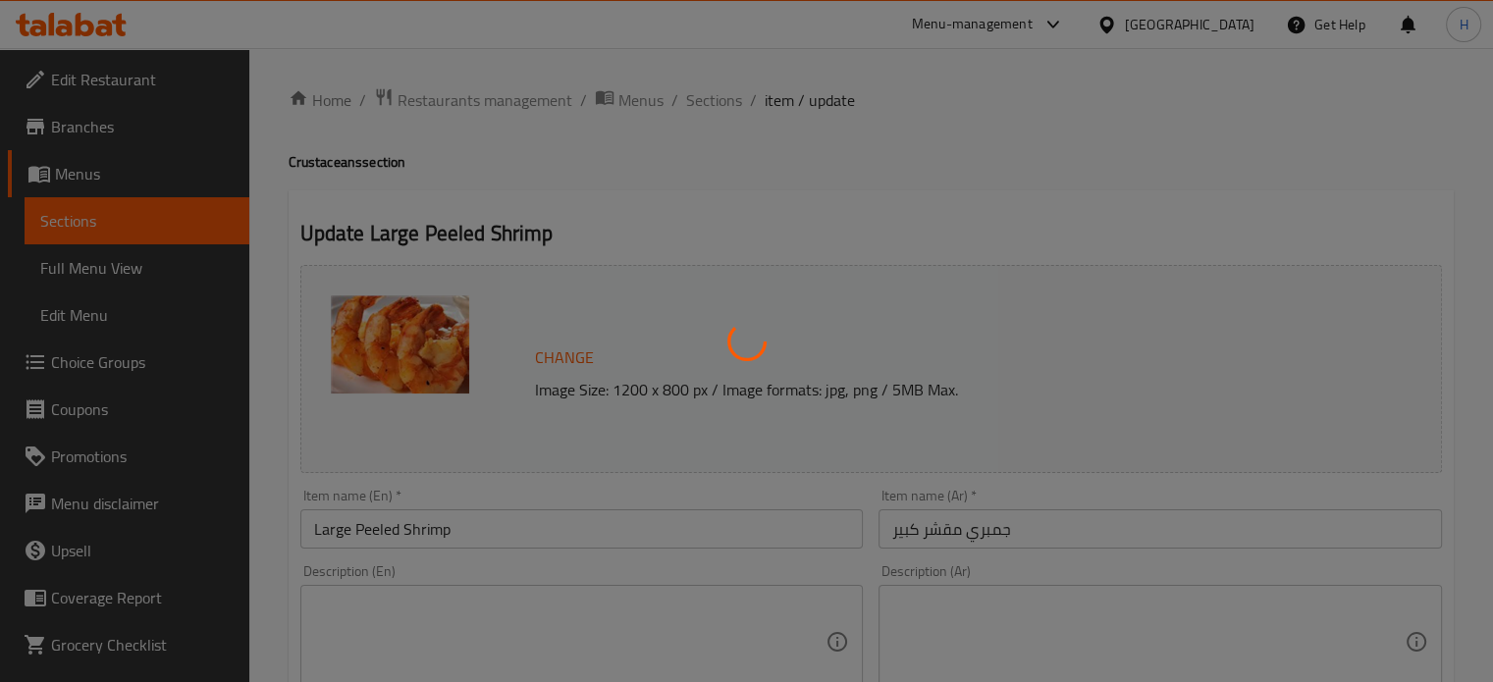
type input "إختيارك من الحجم:"
type input "1"
type input "إختيارك من:"
type input "1"
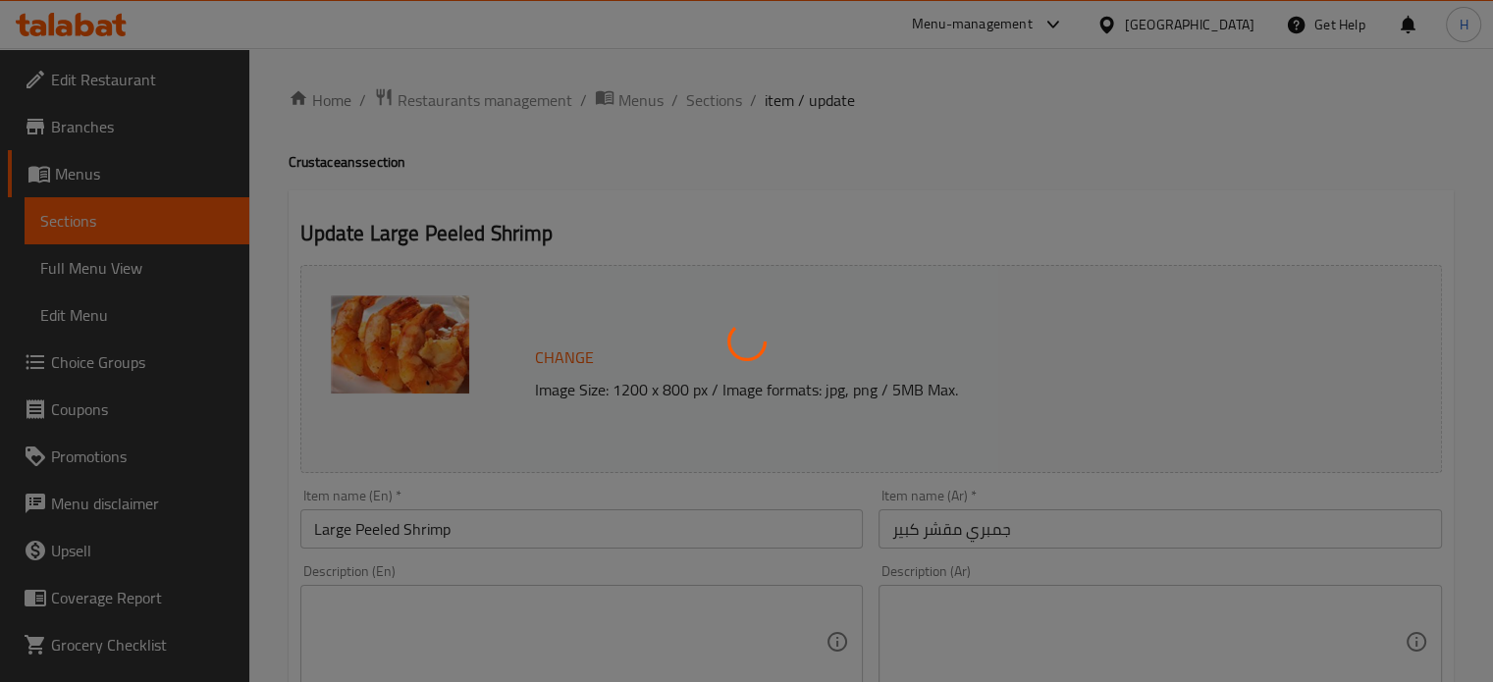
type input "1"
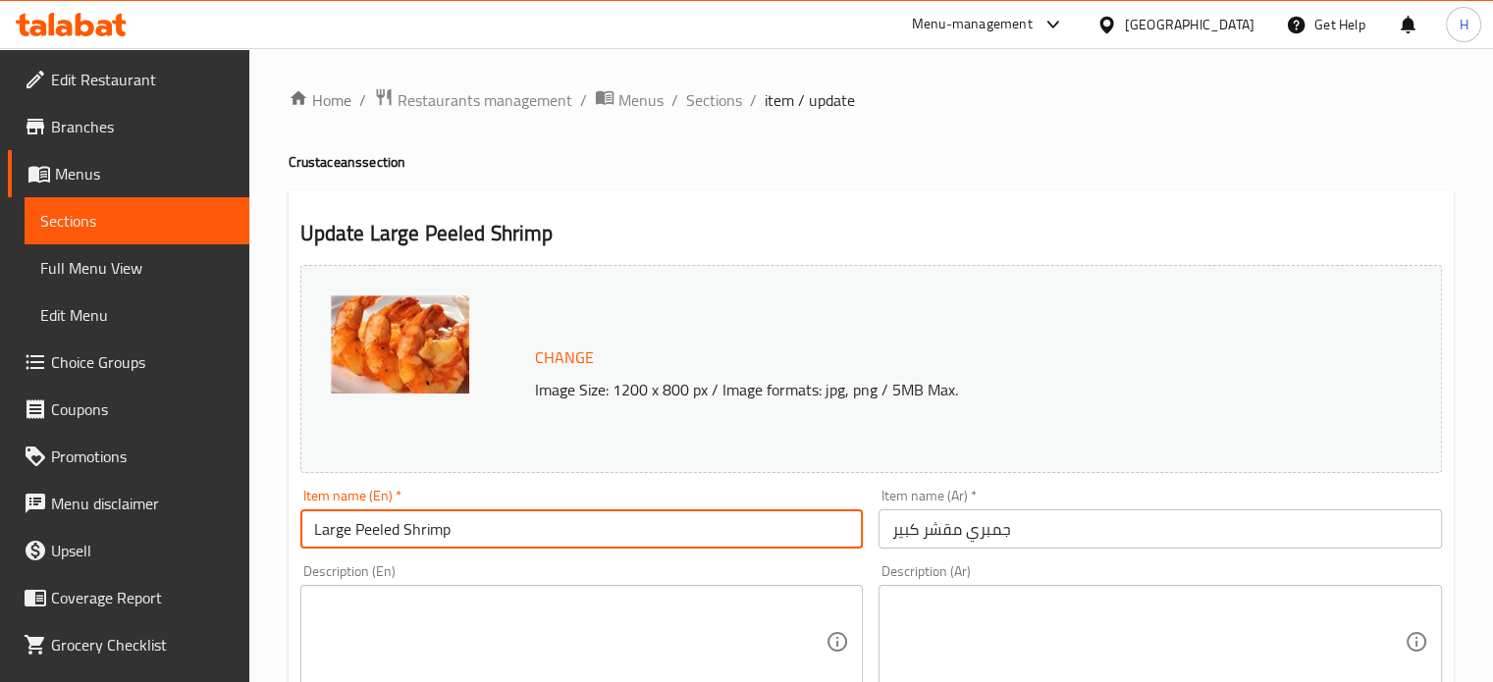
drag, startPoint x: 463, startPoint y: 529, endPoint x: 308, endPoint y: 528, distance: 155.1
click at [308, 528] on input "Large Peeled Shrimp" at bounding box center [581, 528] width 563 height 39
